Goal: Check status: Check status

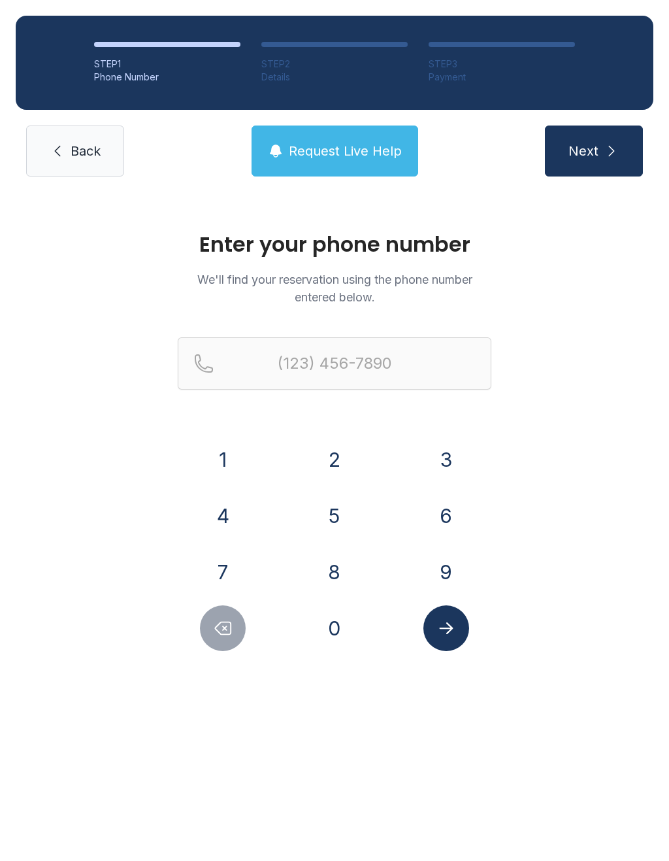
click at [227, 563] on button "7" at bounding box center [223, 572] width 46 height 46
click at [224, 465] on button "1" at bounding box center [223, 460] width 46 height 46
click at [443, 567] on button "9" at bounding box center [447, 572] width 46 height 46
click at [454, 460] on button "3" at bounding box center [447, 460] width 46 height 46
click at [343, 507] on button "5" at bounding box center [335, 516] width 46 height 46
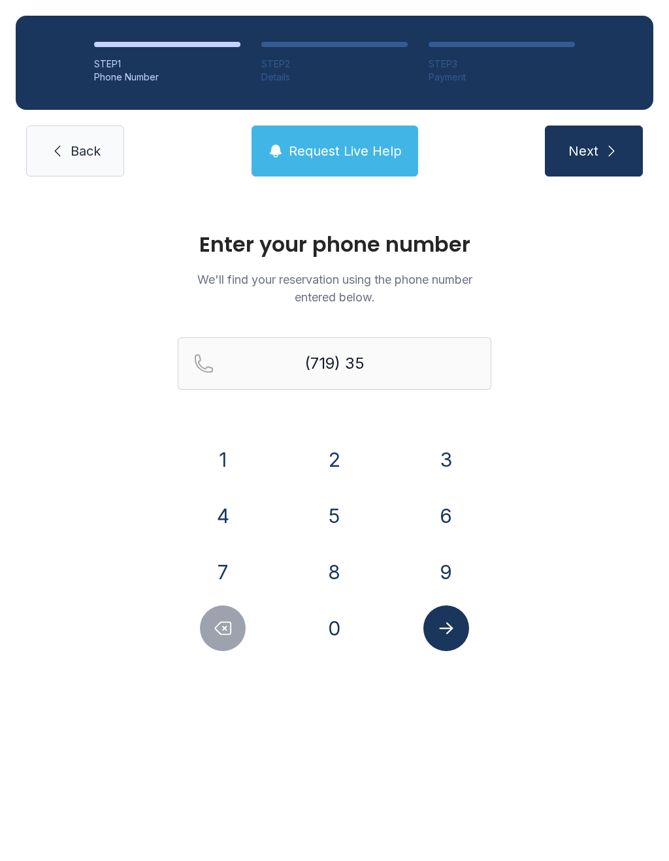
click at [332, 460] on button "2" at bounding box center [335, 460] width 46 height 46
click at [223, 511] on button "4" at bounding box center [223, 516] width 46 height 46
click at [448, 558] on button "9" at bounding box center [447, 572] width 46 height 46
click at [331, 574] on button "8" at bounding box center [335, 572] width 46 height 46
click at [454, 569] on button "9" at bounding box center [447, 572] width 46 height 46
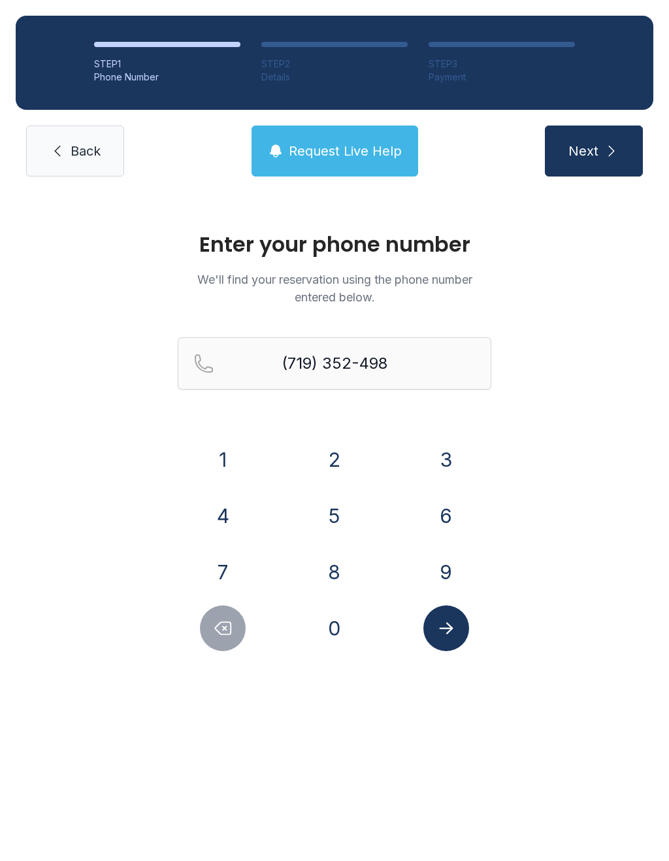
type input "[PHONE_NUMBER]"
click at [458, 646] on button "Submit lookup form" at bounding box center [447, 628] width 46 height 46
click at [445, 638] on button "Submit lookup form" at bounding box center [447, 628] width 46 height 46
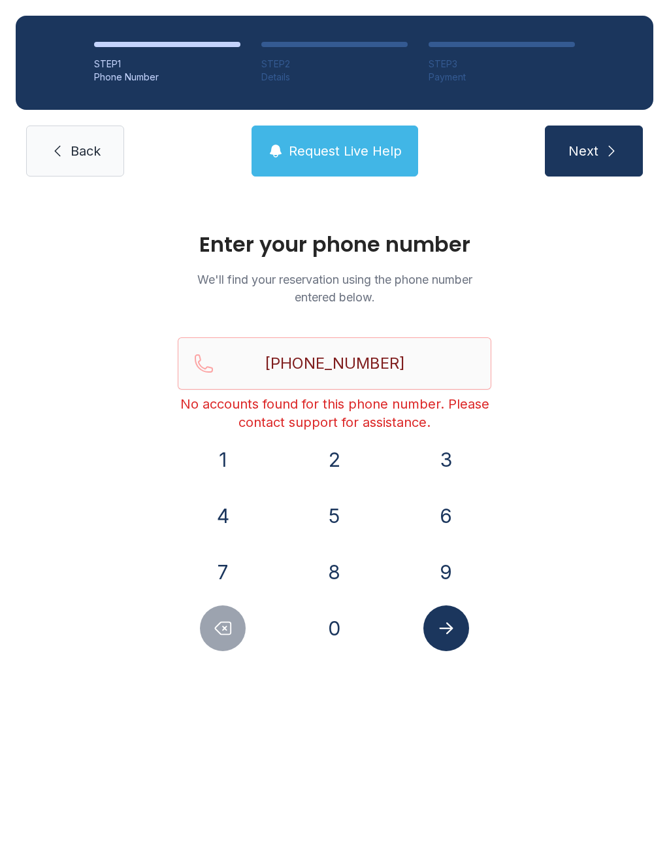
click at [346, 160] on button "Request Live Help" at bounding box center [335, 151] width 167 height 51
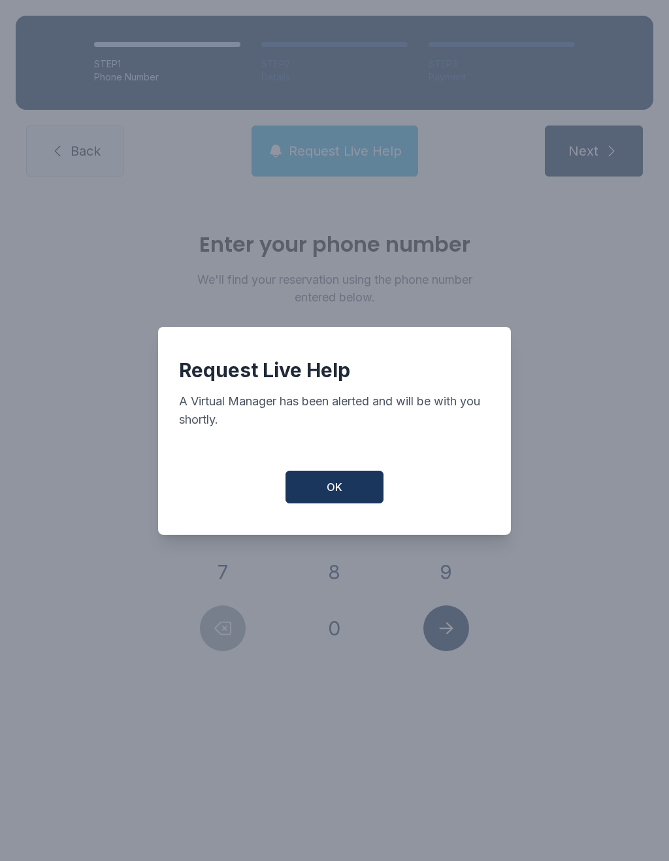
click at [352, 492] on button "OK" at bounding box center [335, 487] width 98 height 33
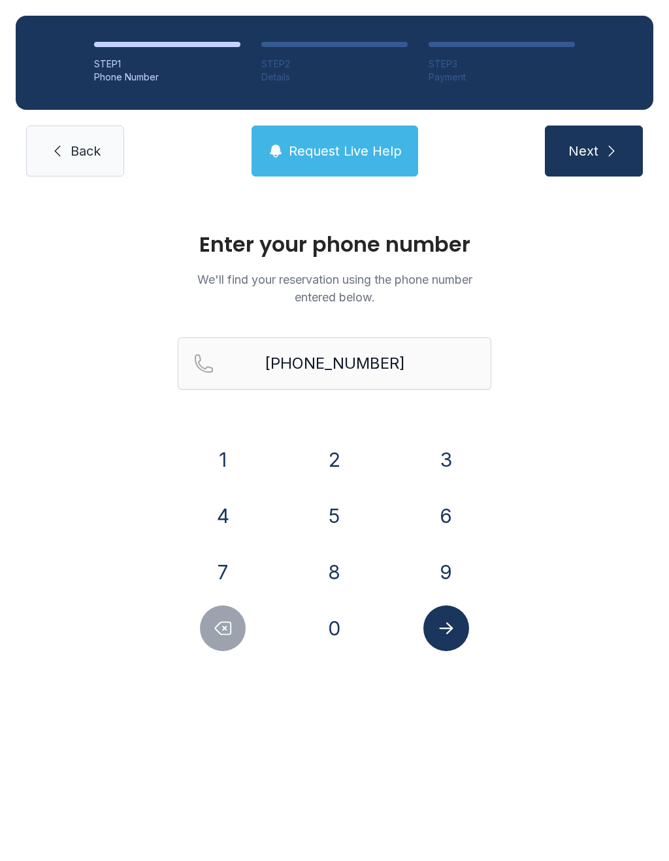
click at [86, 155] on span "Back" at bounding box center [86, 151] width 30 height 18
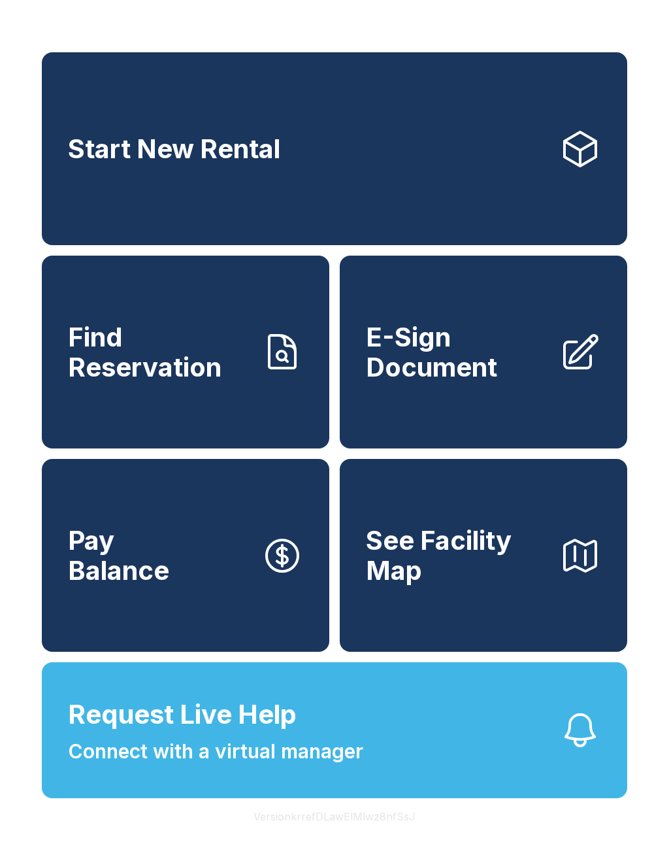
click at [314, 750] on span "Request Live Help Connect with a virtual manager" at bounding box center [215, 730] width 295 height 71
